Goal: Information Seeking & Learning: Understand process/instructions

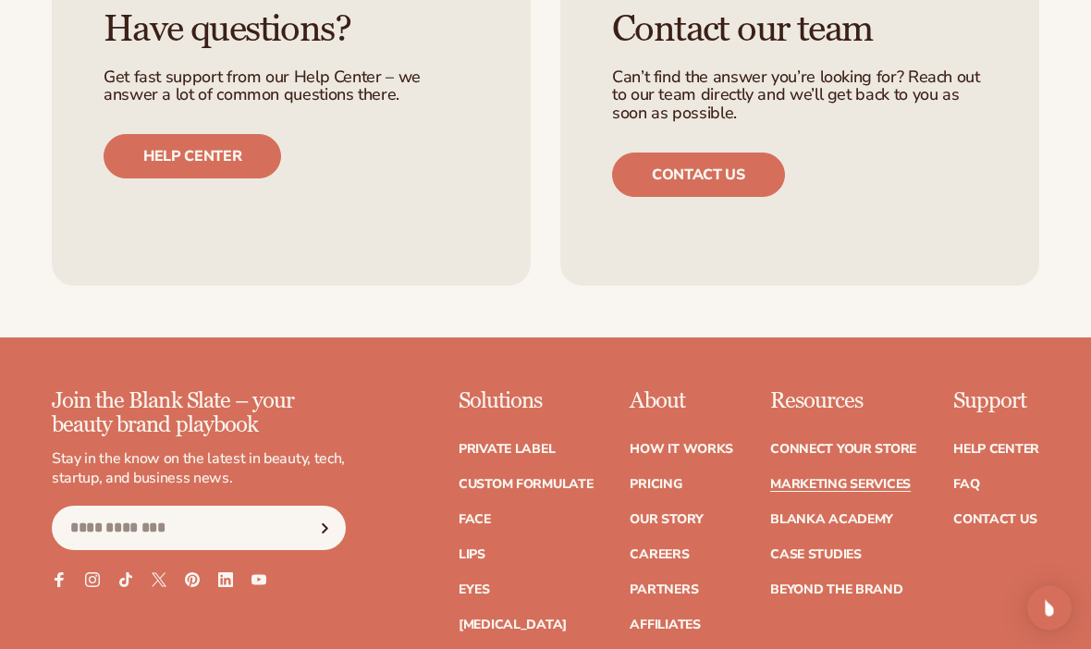
scroll to position [3683, 0]
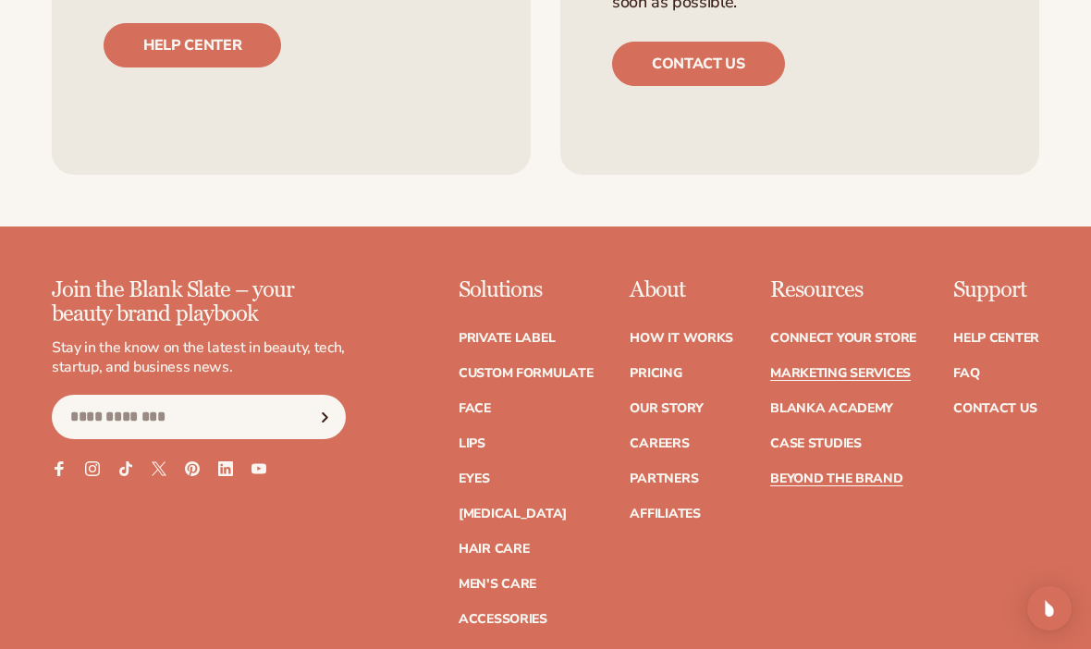
click at [866, 473] on link "Beyond the brand" at bounding box center [836, 479] width 133 height 13
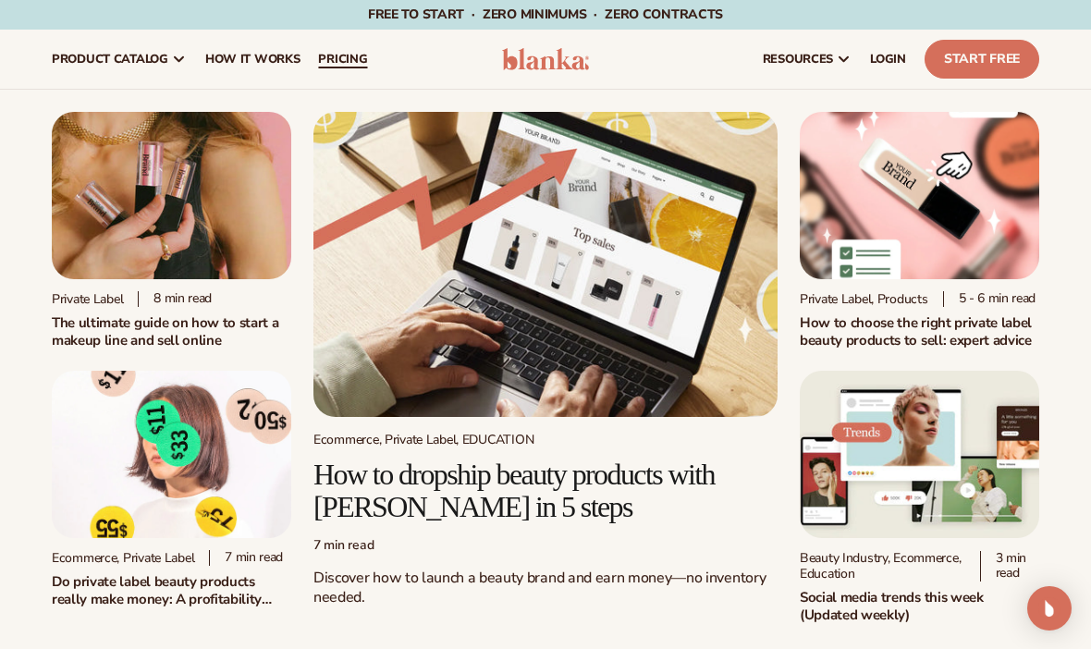
click at [345, 48] on link "pricing" at bounding box center [343, 59] width 68 height 59
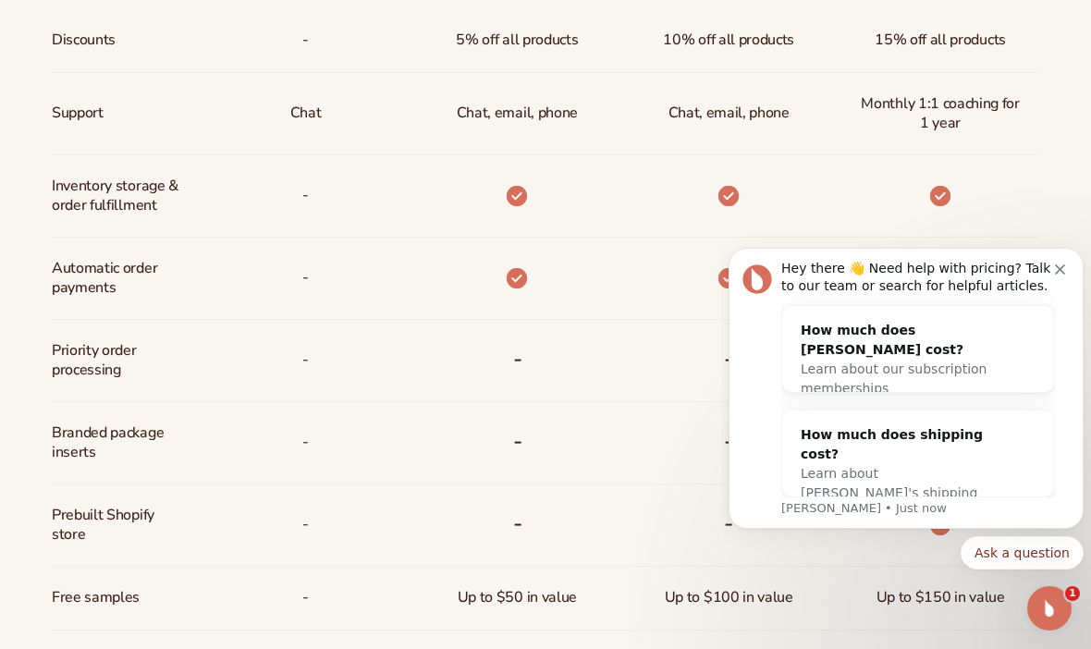
click at [1068, 271] on button "Dismiss notification" at bounding box center [1062, 267] width 15 height 15
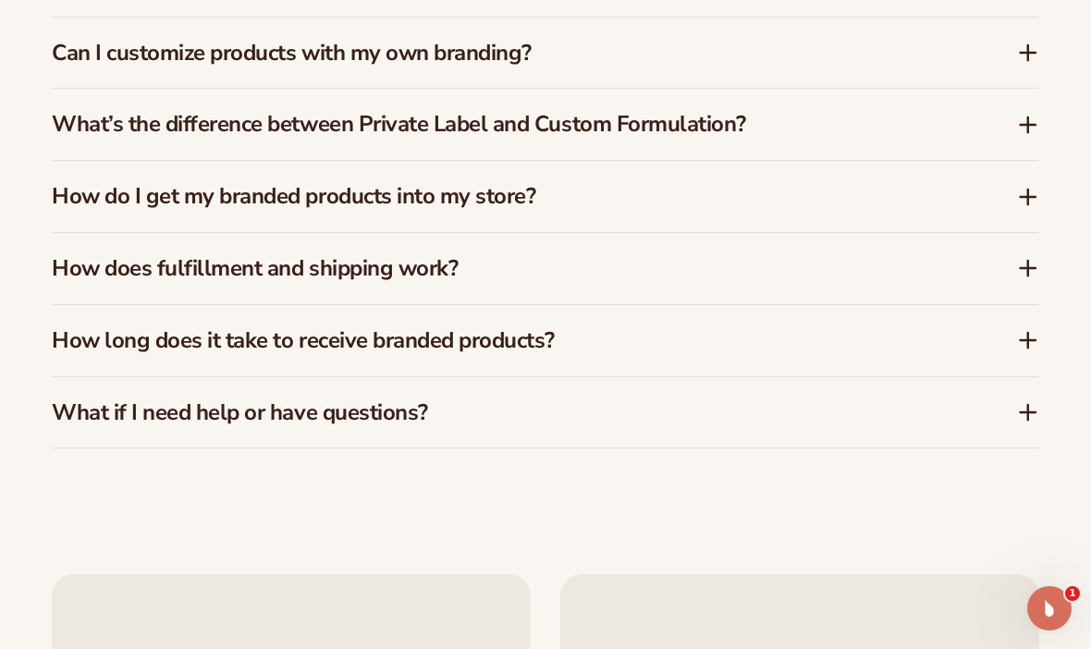
scroll to position [2879, 0]
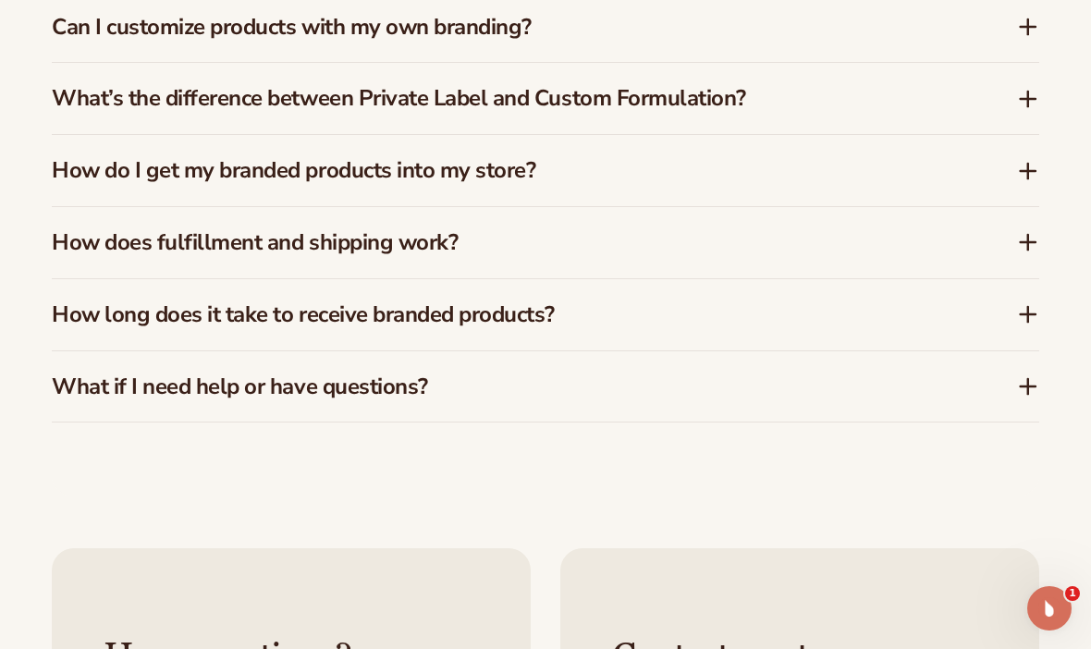
click at [101, 240] on h3 "How does fulfillment and shipping work?" at bounding box center [507, 242] width 910 height 27
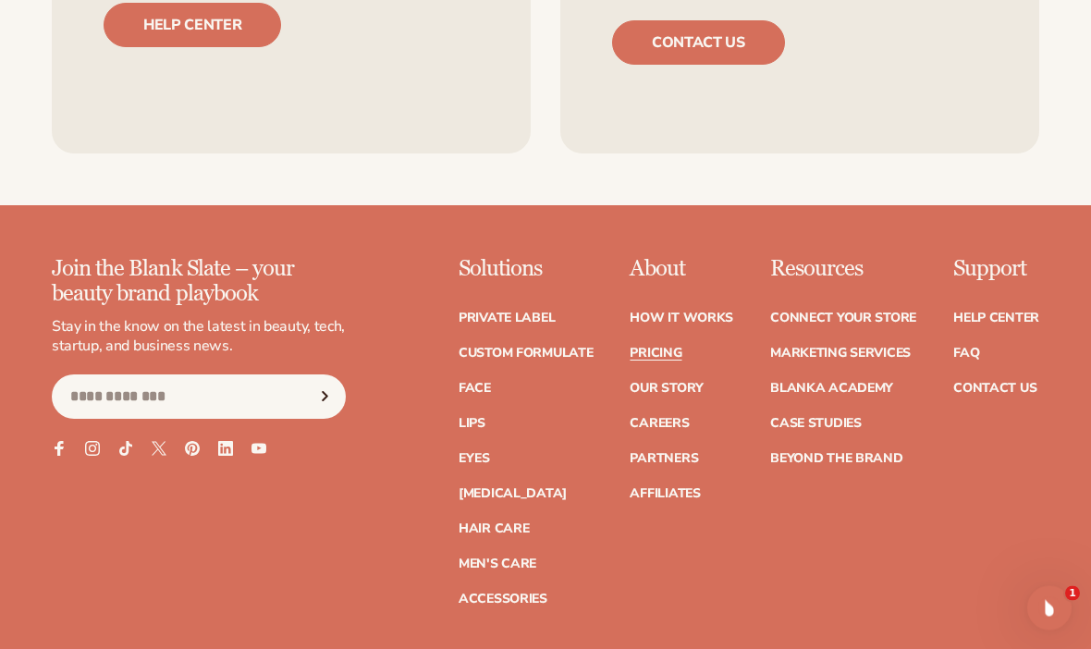
scroll to position [3685, 0]
click at [974, 347] on link "FAQ" at bounding box center [966, 353] width 26 height 13
